Goal: Information Seeking & Learning: Find specific fact

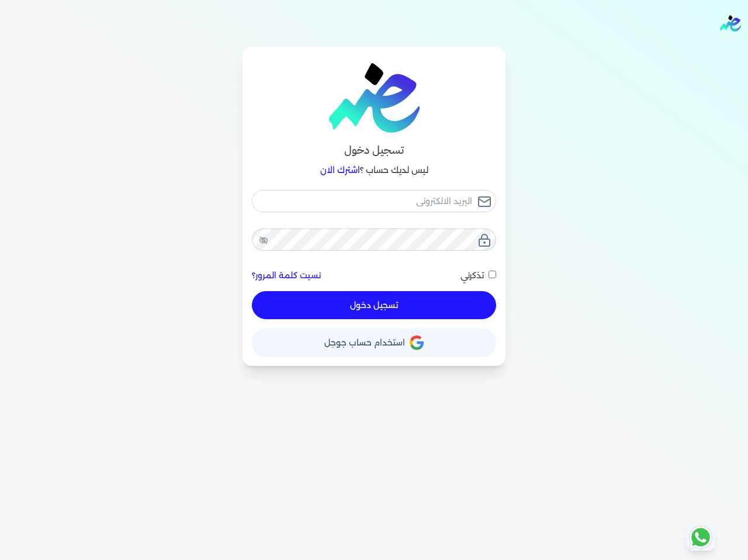
click at [351, 341] on span "استخدام حساب جوجل" at bounding box center [364, 342] width 81 height 8
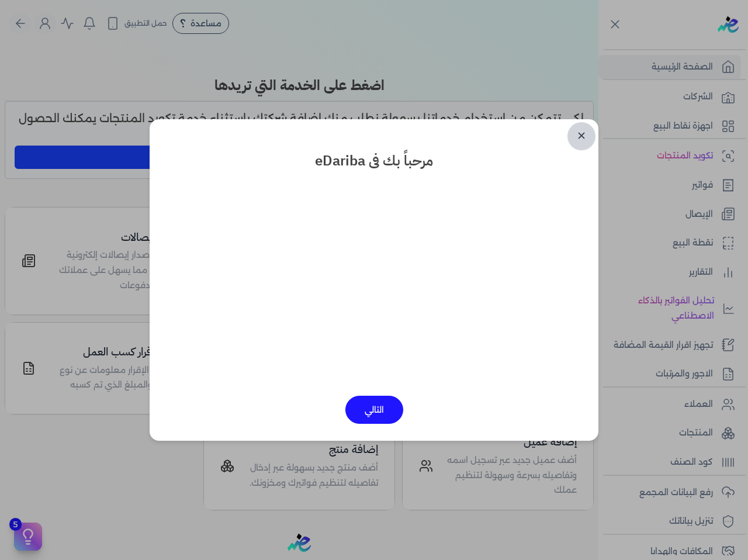
click at [588, 140] on link "✕" at bounding box center [581, 136] width 28 height 28
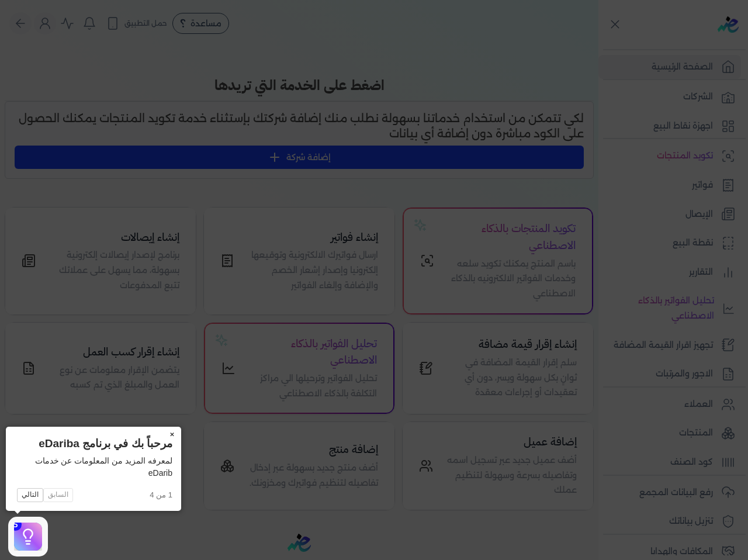
click at [175, 433] on button "×" at bounding box center [171, 435] width 19 height 16
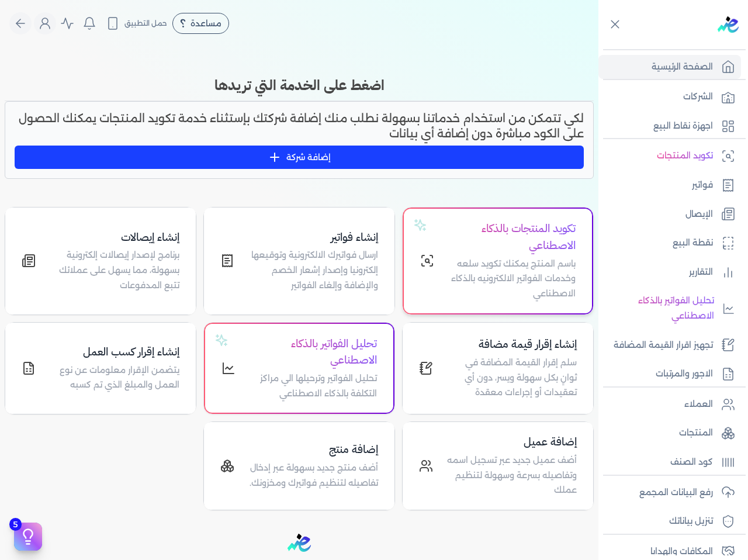
click at [512, 260] on p "باسم المنتج يمكنك تكويد سلعه وخدمات الفواتير الالكترونيه بالذكاء الاصطناعي" at bounding box center [511, 278] width 127 height 45
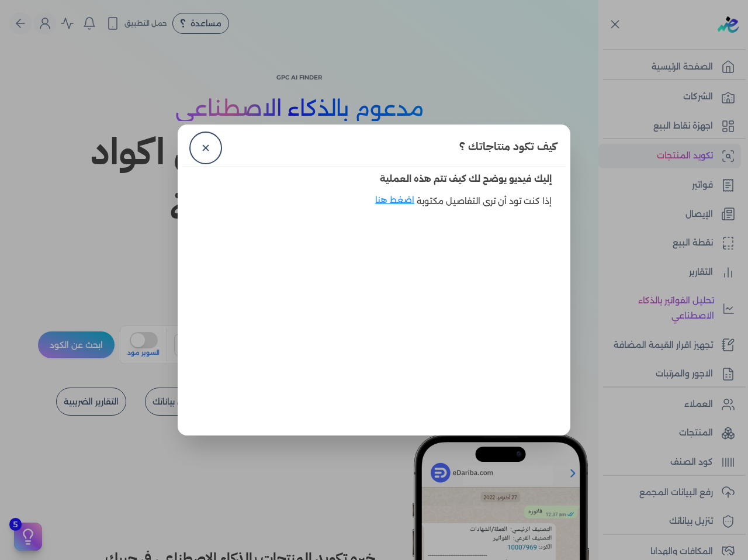
drag, startPoint x: 200, startPoint y: 144, endPoint x: 232, endPoint y: 161, distance: 36.1
click at [200, 145] on link "✕" at bounding box center [206, 148] width 28 height 28
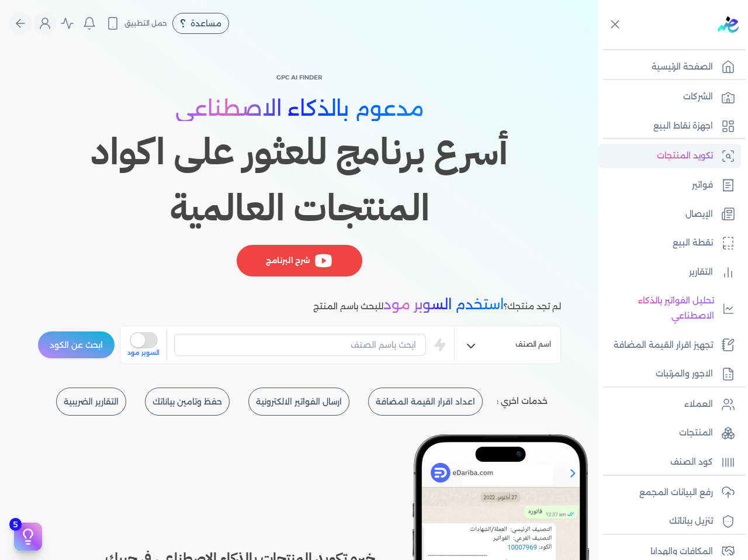
click at [151, 346] on button "is super mode" at bounding box center [144, 340] width 28 height 16
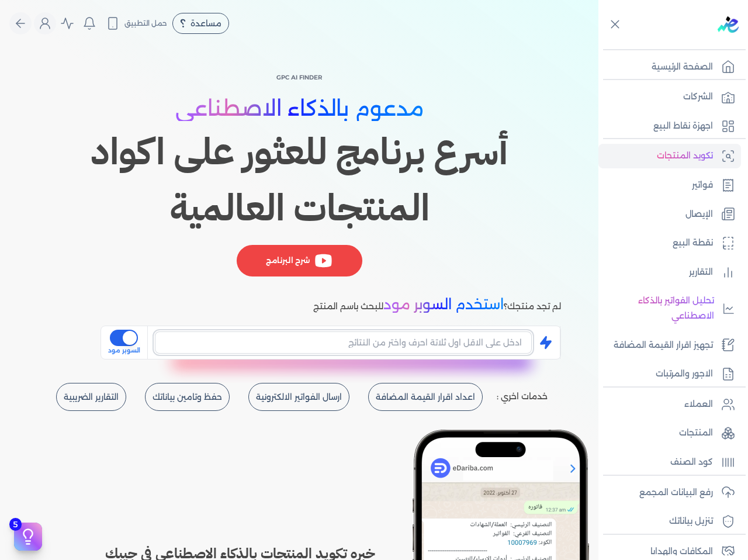
click at [302, 344] on input "text" at bounding box center [343, 342] width 377 height 22
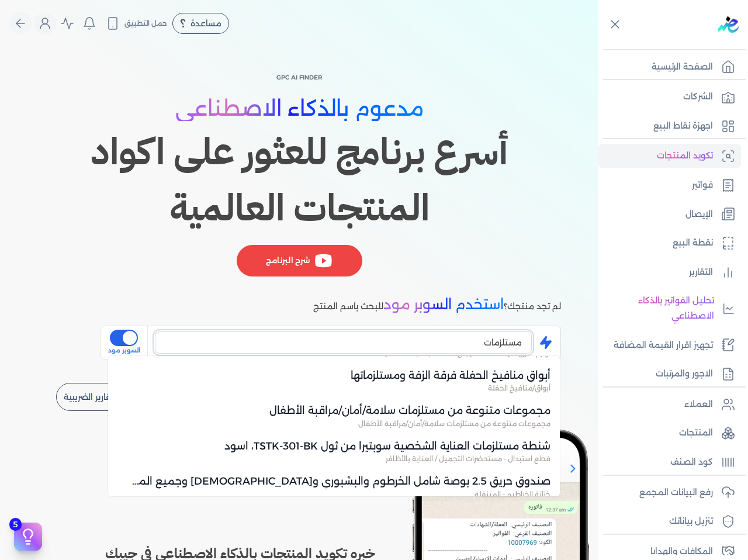
scroll to position [1059, 0]
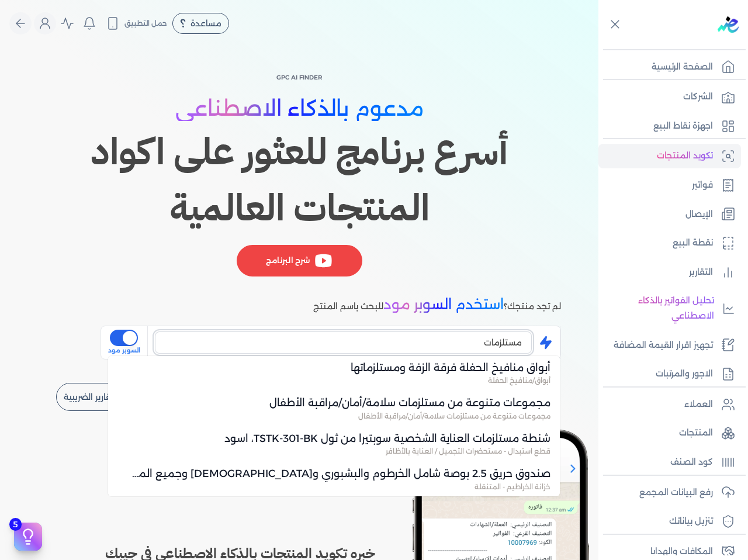
click at [423, 338] on input "مستلزمات" at bounding box center [343, 342] width 377 height 22
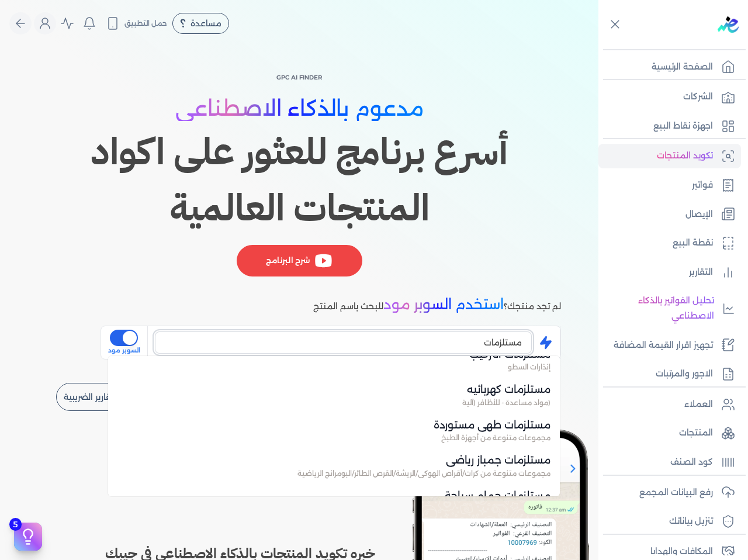
scroll to position [417, 0]
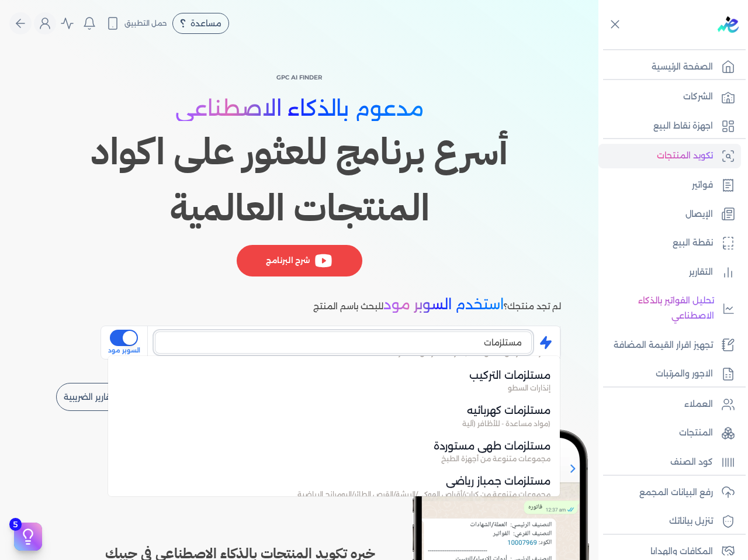
type input "مستلزمات"
click at [446, 289] on div "GPC AI Finder مدعوم بالذكاء الاصطناعي أسرع برنامج للعثور على اكواد المنتجات الع…" at bounding box center [299, 214] width 524 height 289
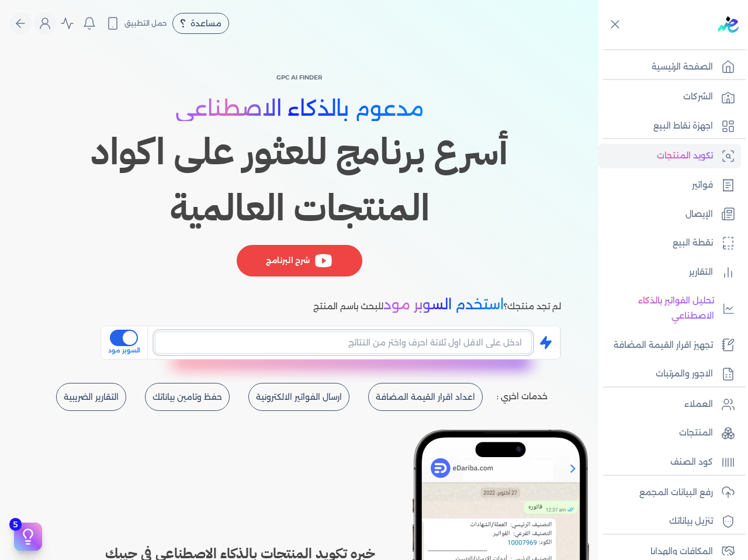
click at [434, 348] on input "text" at bounding box center [343, 342] width 377 height 22
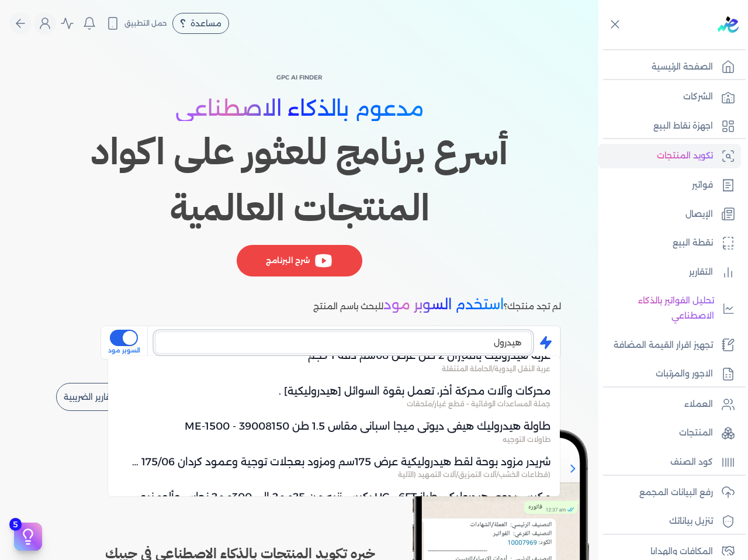
scroll to position [1694, 0]
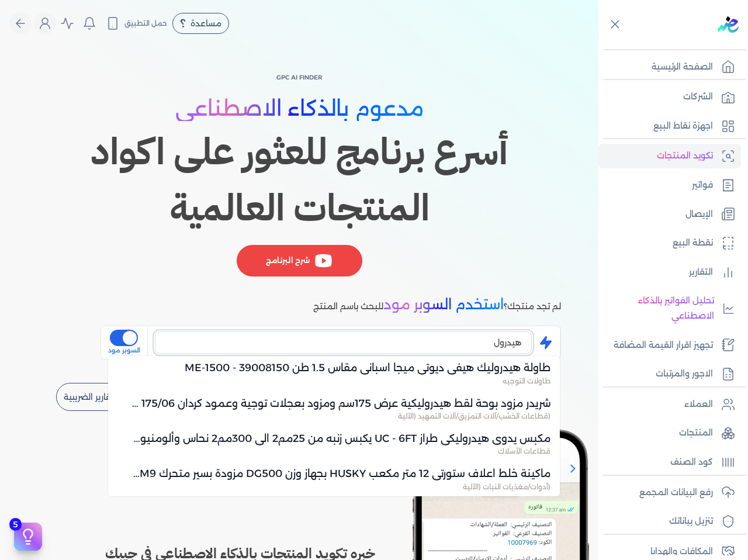
type input "هيدرول"
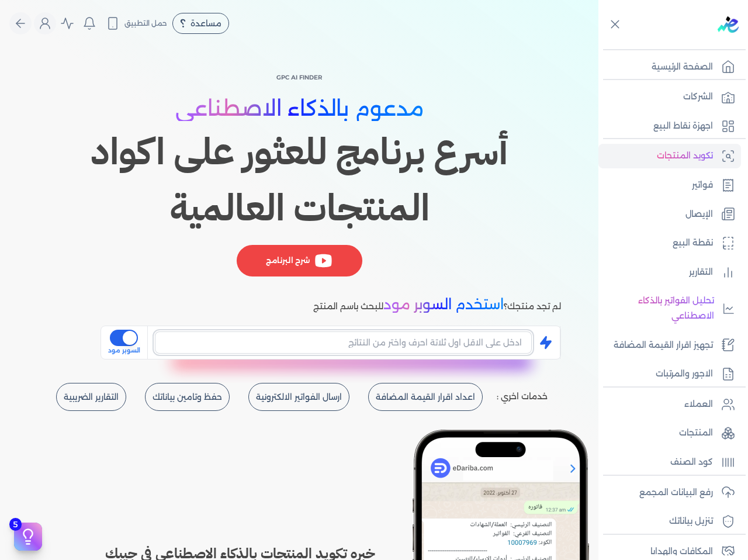
click at [438, 344] on input "text" at bounding box center [343, 342] width 377 height 22
type input "s"
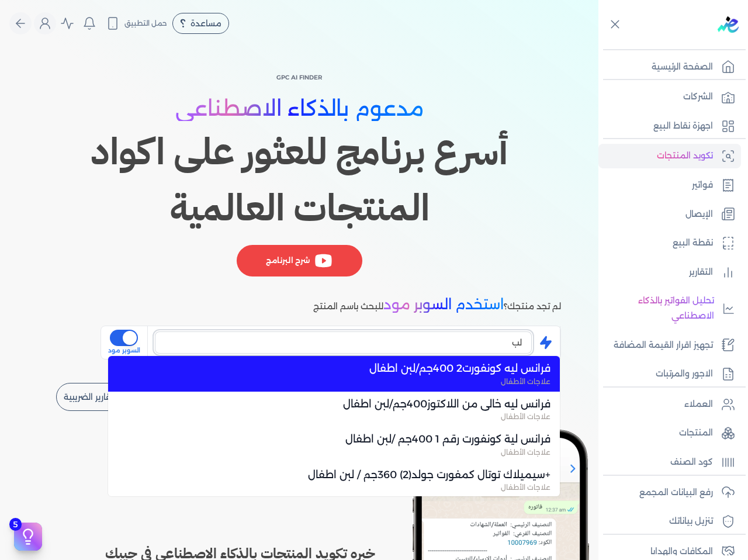
type input "ل"
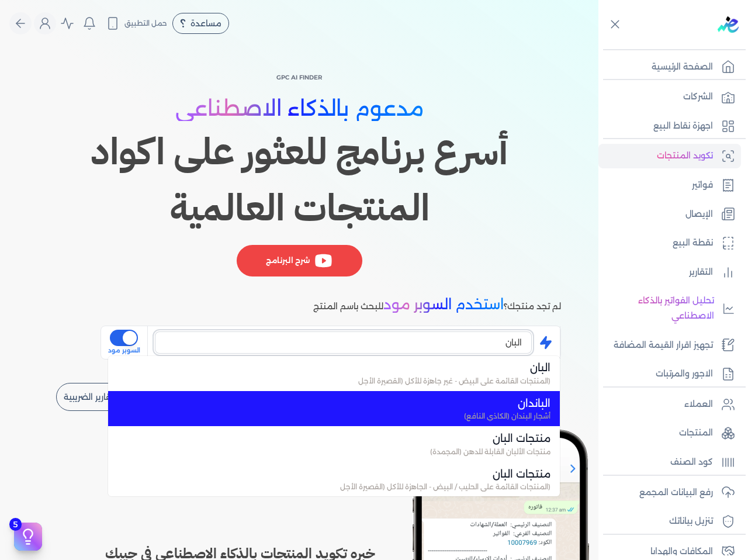
scroll to position [0, 0]
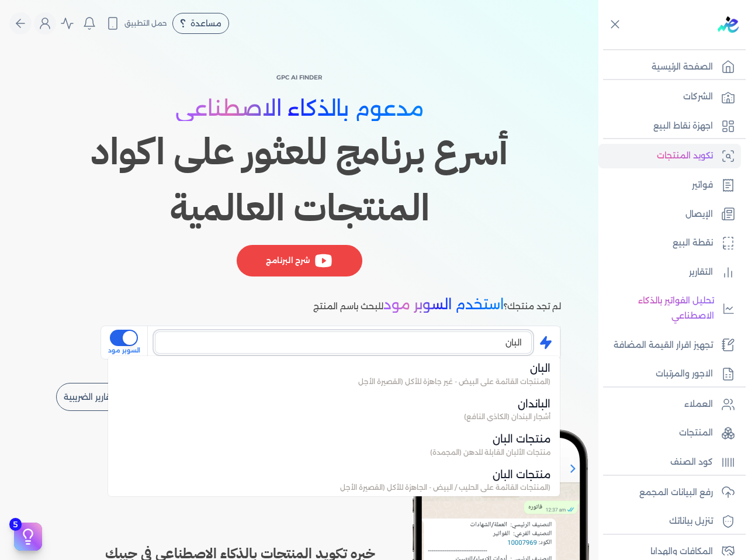
click at [407, 338] on input "البان" at bounding box center [343, 342] width 377 height 22
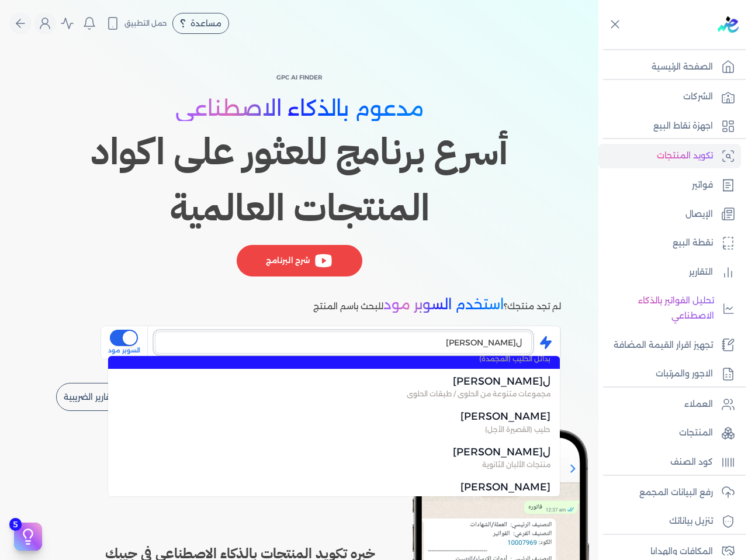
scroll to position [58, 0]
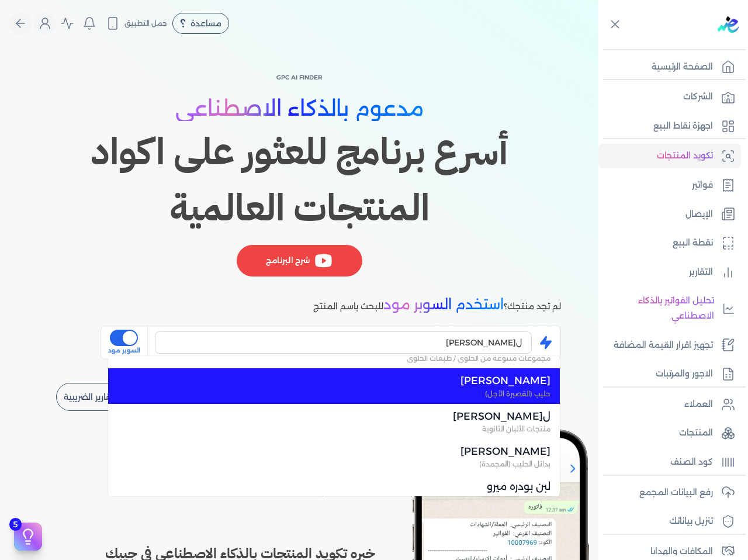
click at [511, 395] on span "حليب (القصيرة الأجل)" at bounding box center [340, 394] width 419 height 11
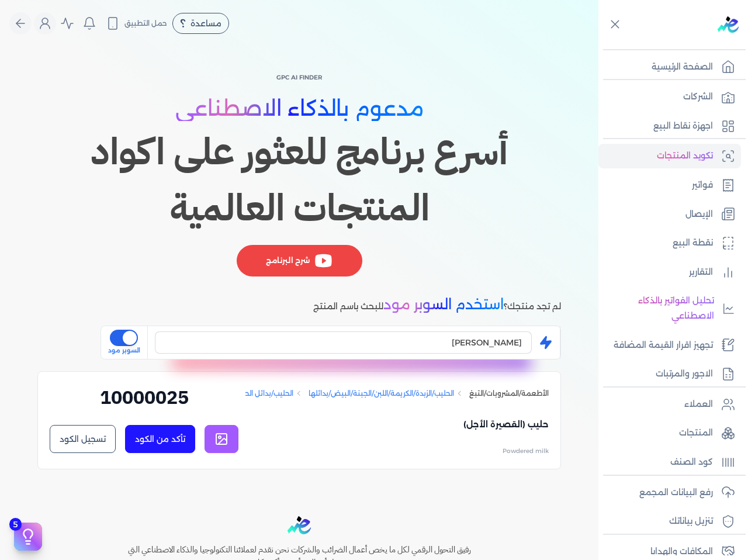
click at [223, 439] on icon at bounding box center [221, 439] width 14 height 14
drag, startPoint x: 342, startPoint y: 403, endPoint x: 296, endPoint y: 407, distance: 46.9
click at [296, 403] on div "الأطعمة/المشروبات/التبغ الحليب/الزبدة/الكريمة/اللبن/الجبنة/البيض/بدائلها الحليب…" at bounding box center [396, 393] width 303 height 20
click at [453, 341] on input "[PERSON_NAME]" at bounding box center [343, 342] width 377 height 22
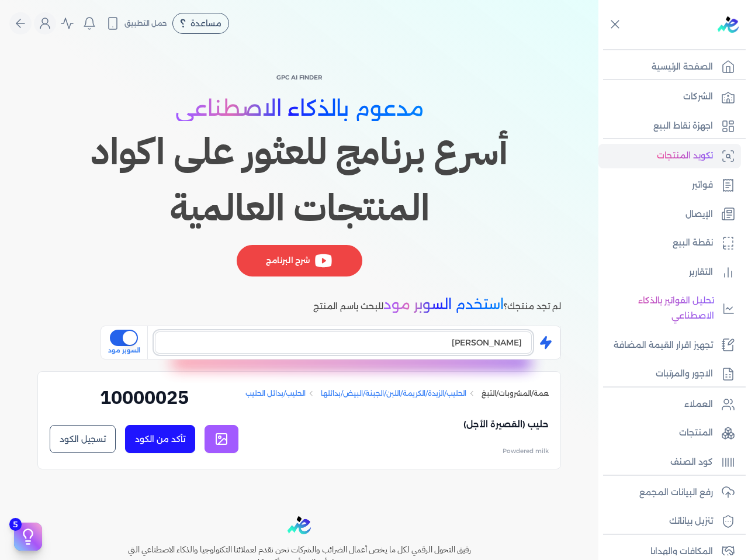
click at [453, 341] on input "[PERSON_NAME]" at bounding box center [343, 342] width 377 height 22
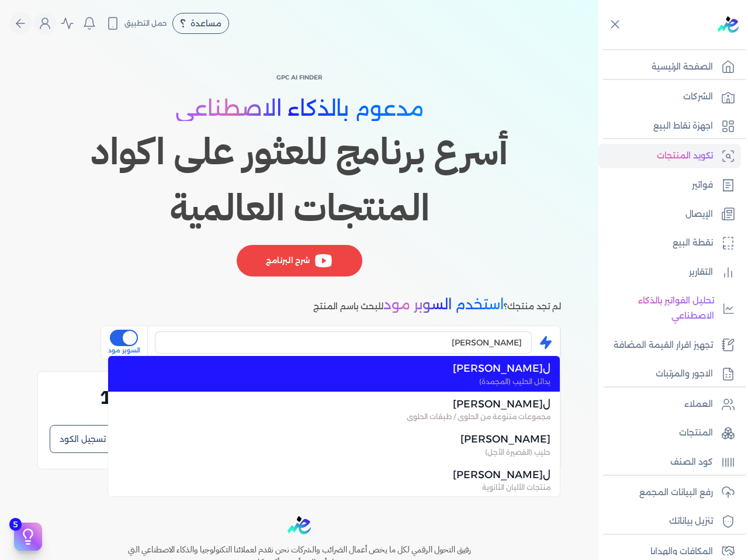
click at [491, 372] on span "ل[PERSON_NAME]" at bounding box center [340, 368] width 419 height 15
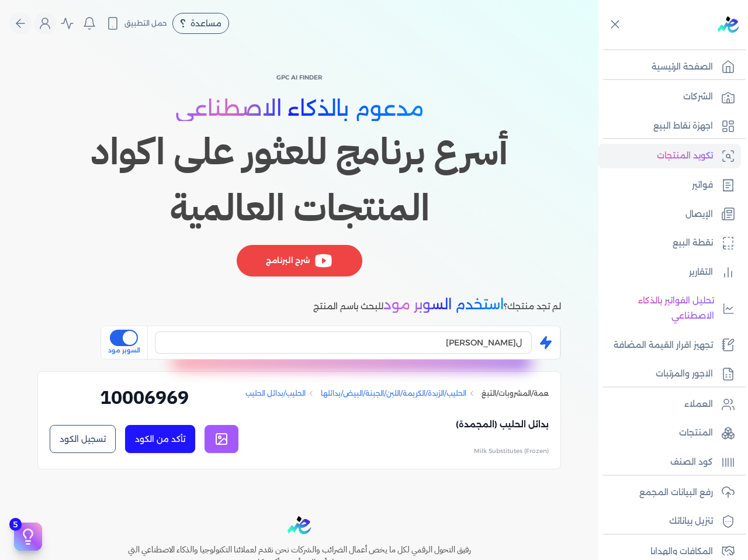
click at [229, 452] on link at bounding box center [221, 439] width 34 height 28
click at [457, 344] on input "ل[PERSON_NAME]" at bounding box center [343, 342] width 377 height 22
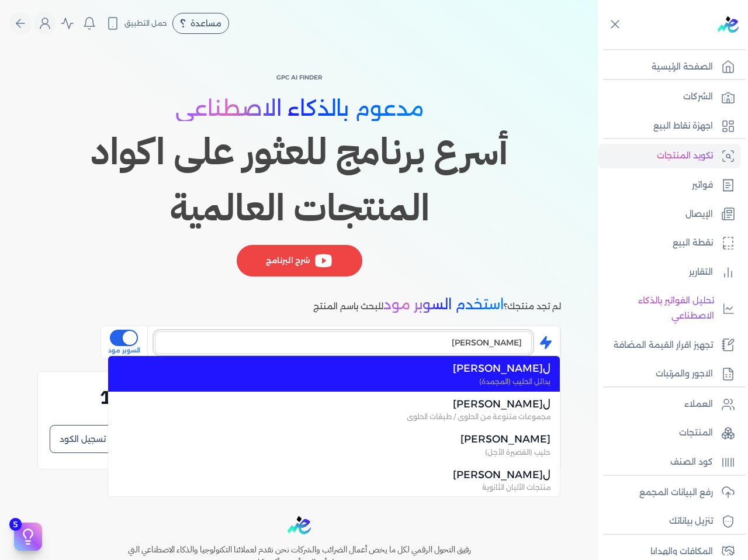
scroll to position [58, 0]
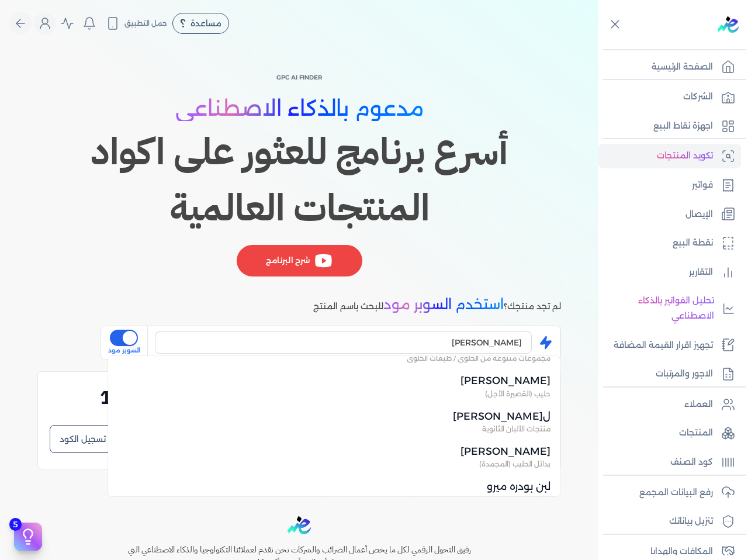
click at [507, 421] on ul "لبن بودرة بدائل الحليب (المجمدة) لبن بودرة مجموعات متنوعة من الحلوى / طبقات الح…" at bounding box center [334, 426] width 452 height 140
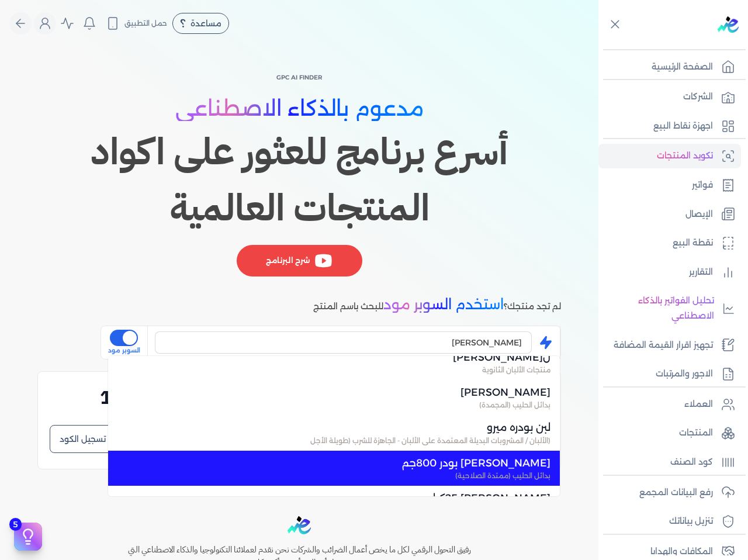
scroll to position [117, 0]
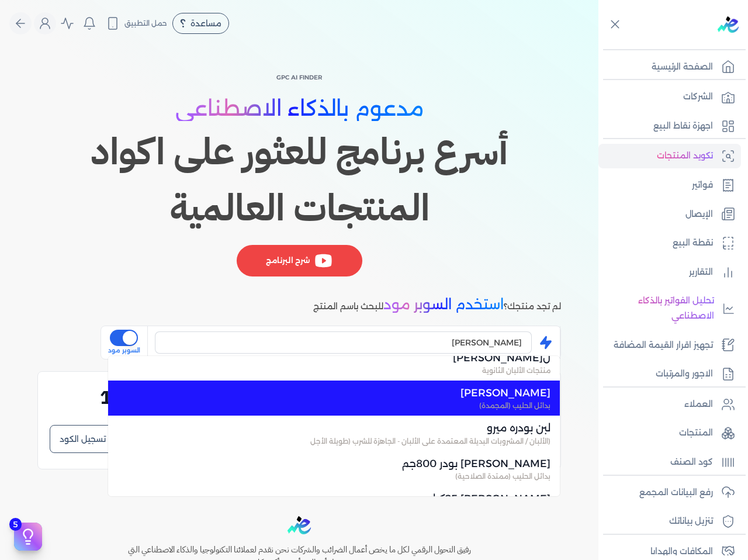
click at [504, 403] on span "بدائل الحليب (المجمدة)" at bounding box center [340, 405] width 419 height 11
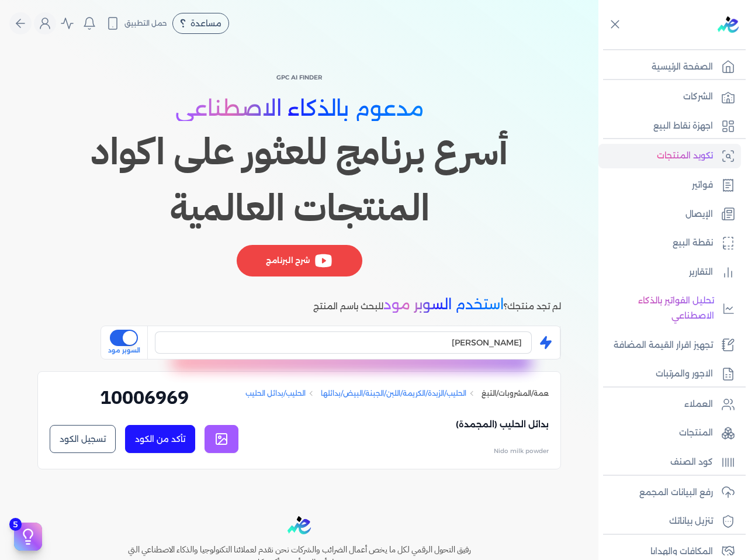
click at [226, 453] on link at bounding box center [221, 439] width 34 height 28
click at [173, 401] on h2 "10006969" at bounding box center [144, 401] width 189 height 37
copy div "10006969 تأكد من الكود تسجيل الكود ✕"
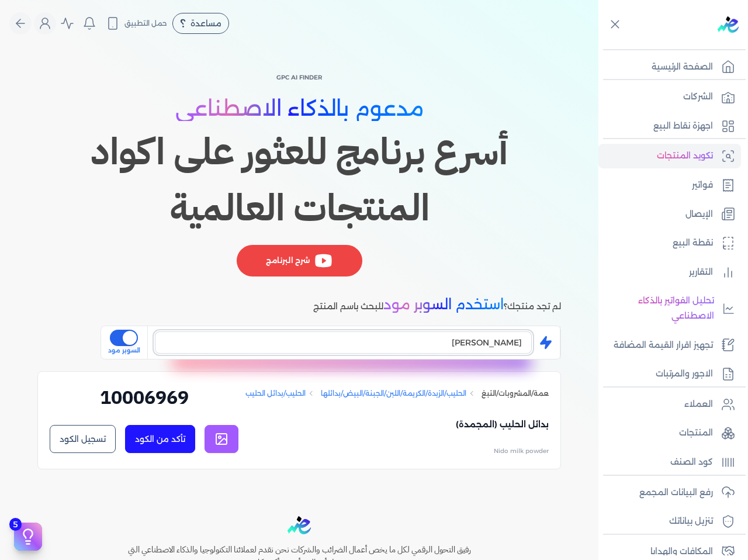
click at [480, 343] on input "[PERSON_NAME]" at bounding box center [343, 342] width 377 height 22
drag, startPoint x: 509, startPoint y: 344, endPoint x: 528, endPoint y: 346, distance: 18.8
click at [528, 346] on input "[PERSON_NAME]" at bounding box center [343, 342] width 377 height 22
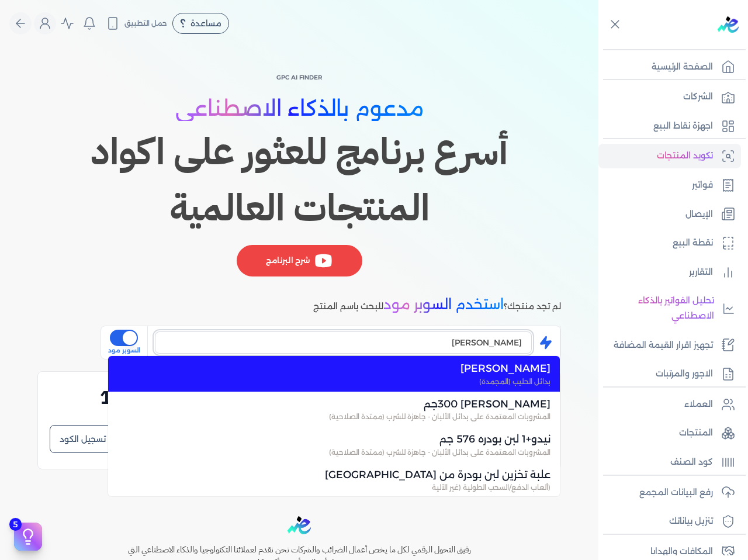
click at [486, 348] on input "[PERSON_NAME]" at bounding box center [343, 342] width 377 height 22
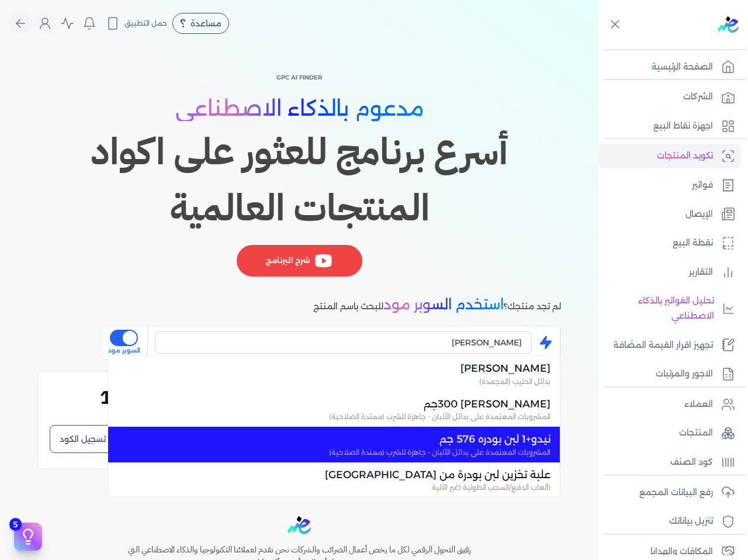
click at [463, 449] on span "المشروبات المعتمدة على بدائل الألبان - جاهزة للشرب (ممتدة الصلاحية)" at bounding box center [340, 452] width 419 height 11
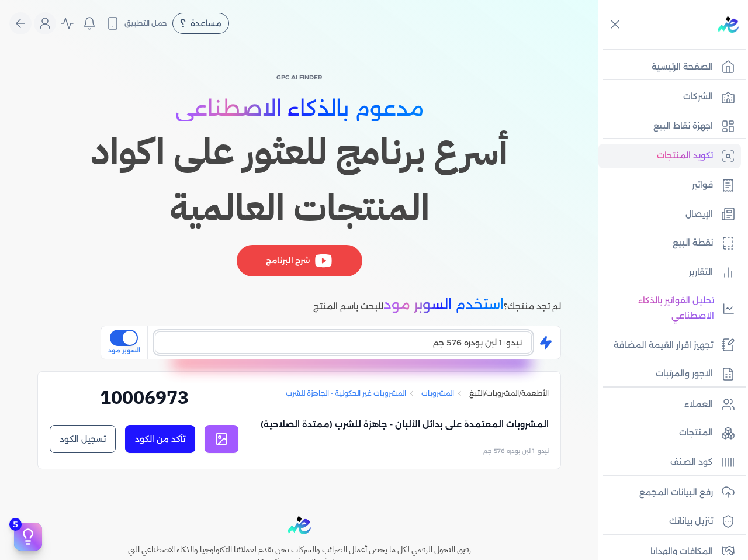
scroll to position [0, 0]
click at [235, 441] on link at bounding box center [221, 439] width 34 height 28
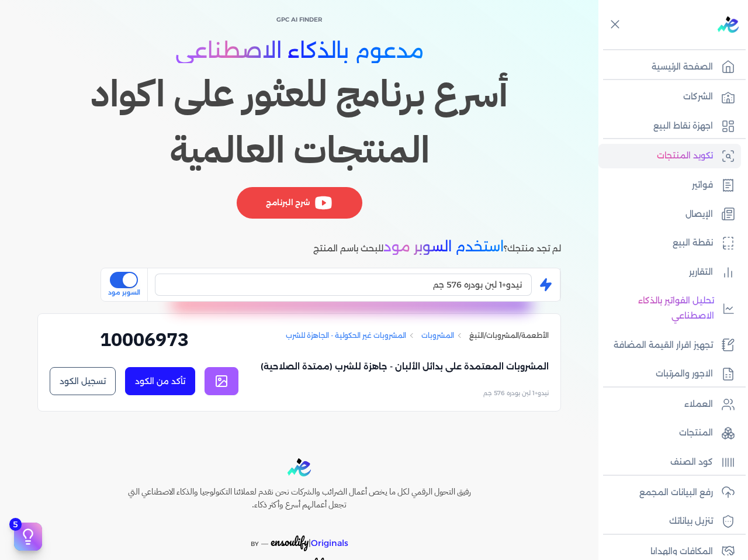
scroll to position [58, 0]
click at [158, 342] on h2 "10006973" at bounding box center [144, 343] width 189 height 37
drag, startPoint x: 158, startPoint y: 342, endPoint x: 371, endPoint y: 296, distance: 218.3
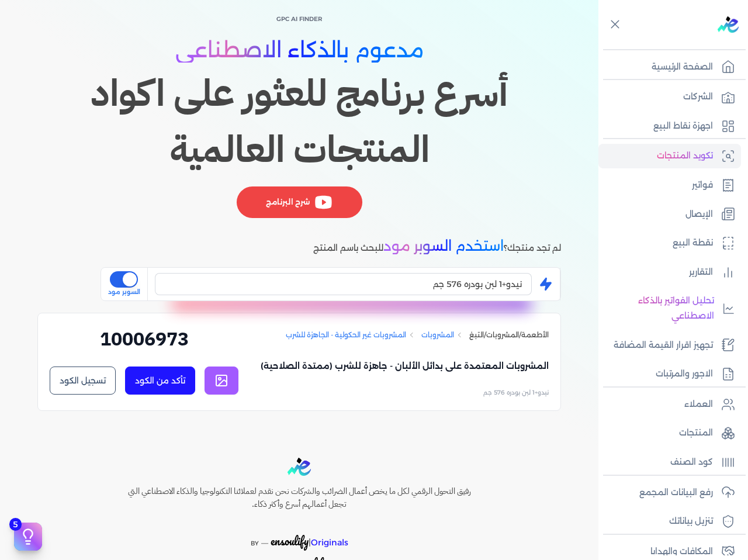
click at [368, 297] on div "نيدو+1 لبن بودره 576 جم" at bounding box center [343, 284] width 377 height 32
click at [377, 286] on input "نيدو+1 لبن بودره 576 جم" at bounding box center [343, 284] width 377 height 22
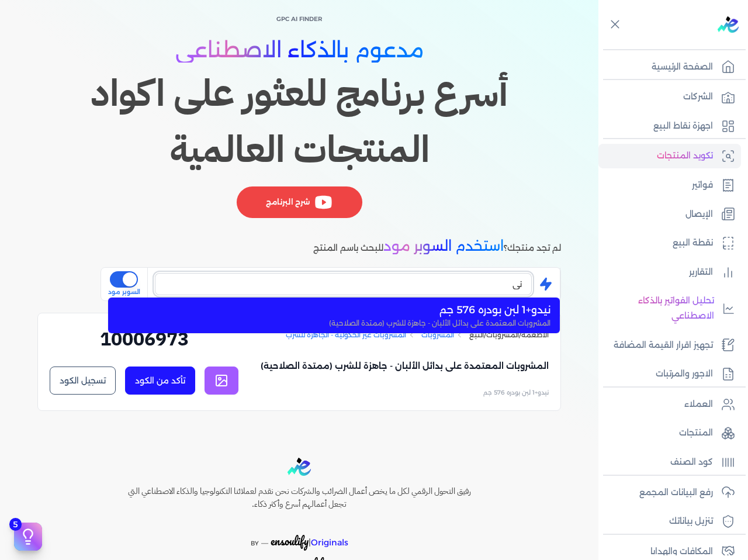
type input "ن"
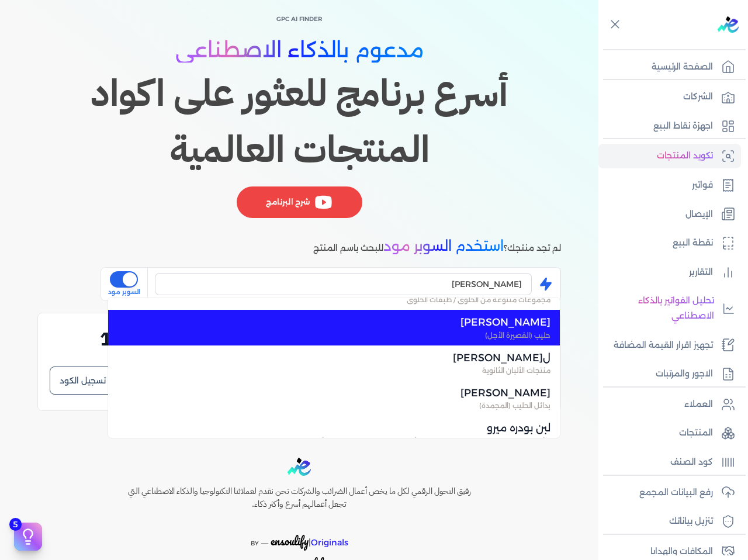
click at [491, 327] on span "[PERSON_NAME]" at bounding box center [340, 321] width 419 height 15
type input "[PERSON_NAME]"
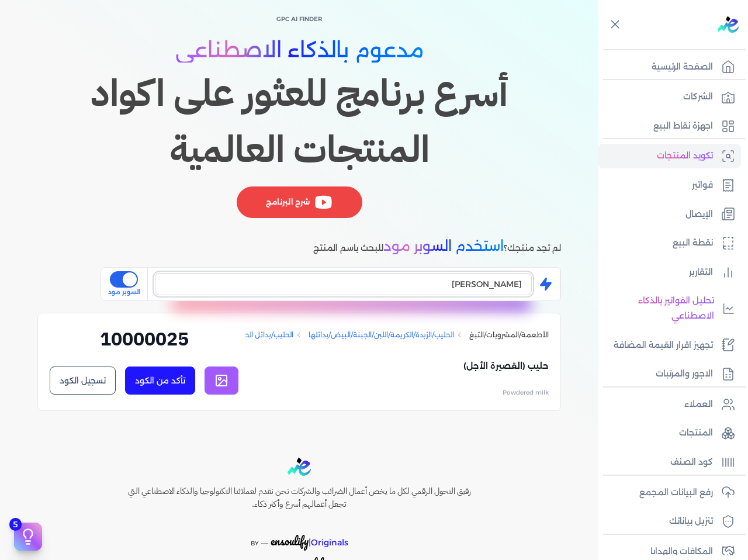
scroll to position [0, -13]
click at [227, 386] on rect at bounding box center [221, 380] width 11 height 11
click at [158, 327] on h2 "10000025" at bounding box center [144, 343] width 189 height 37
copy h2 "10000025"
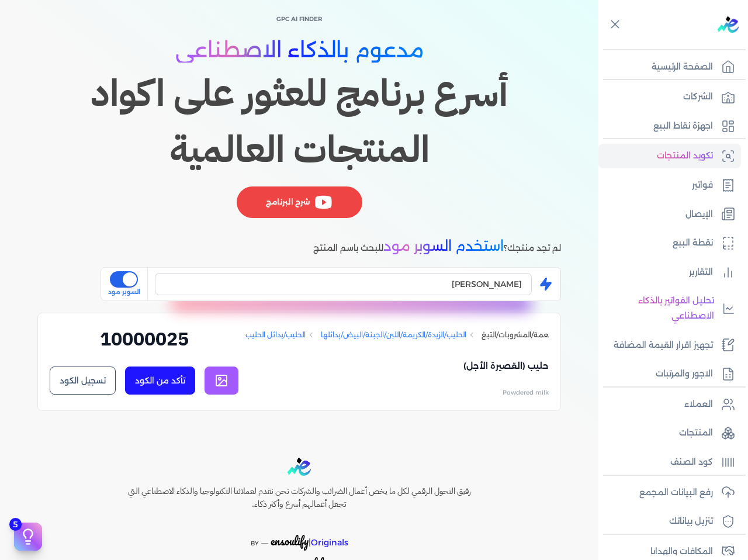
click at [488, 371] on p "حليب (القصيرة الأجل)" at bounding box center [396, 366] width 303 height 14
copy p "حليب (القصيرة الأجل)"
